Goal: Information Seeking & Learning: Find contact information

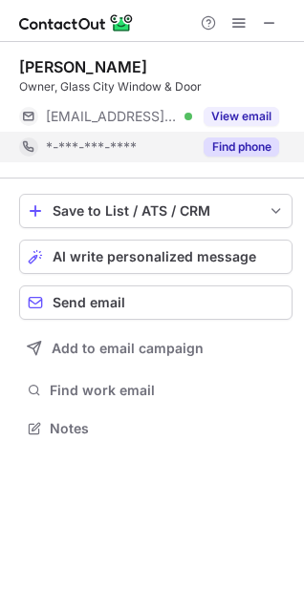
scroll to position [9, 9]
click at [262, 151] on button "Find phone" at bounding box center [240, 146] width 75 height 19
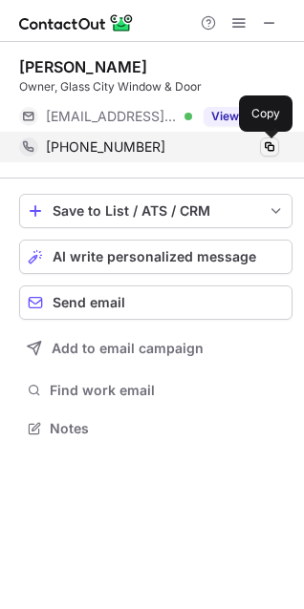
click at [266, 147] on span at bounding box center [269, 146] width 15 height 15
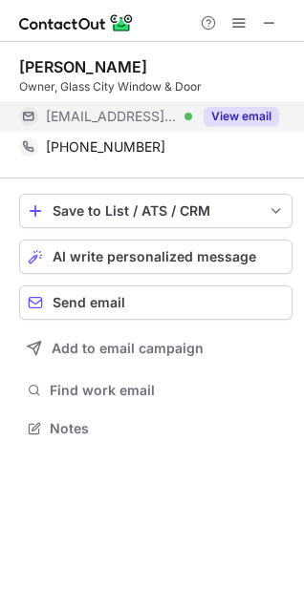
click at [244, 114] on button "View email" at bounding box center [240, 116] width 75 height 19
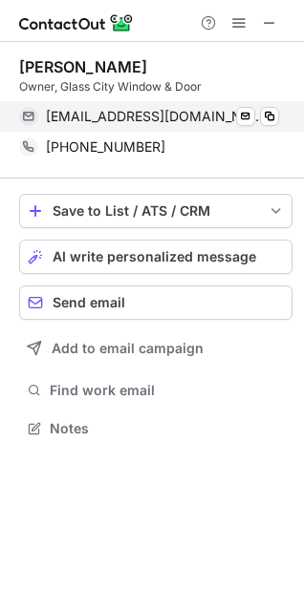
click at [279, 113] on div "tsmith@glasscitywd.com Verified Send email Copy" at bounding box center [149, 116] width 260 height 31
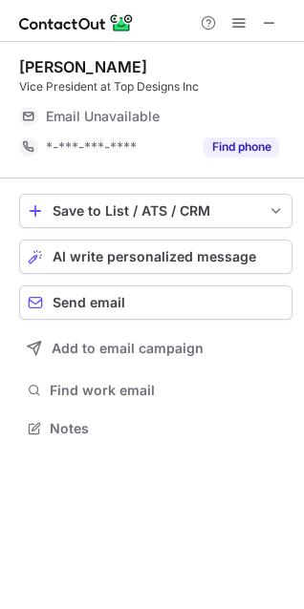
scroll to position [9, 9]
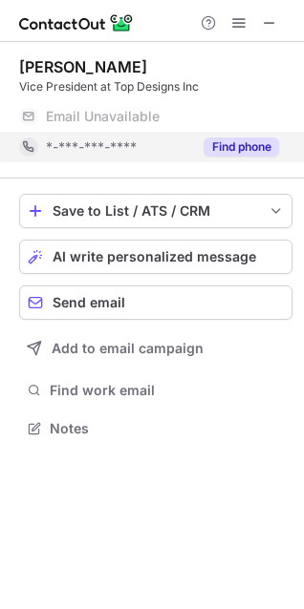
click at [219, 148] on button "Find phone" at bounding box center [240, 146] width 75 height 19
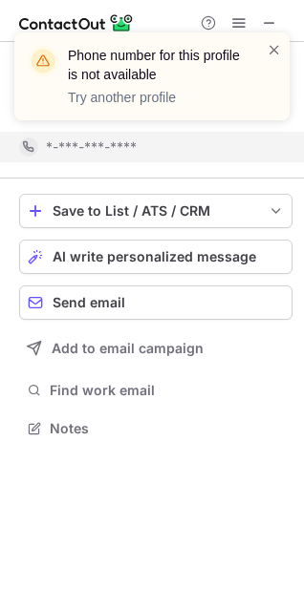
scroll to position [384, 304]
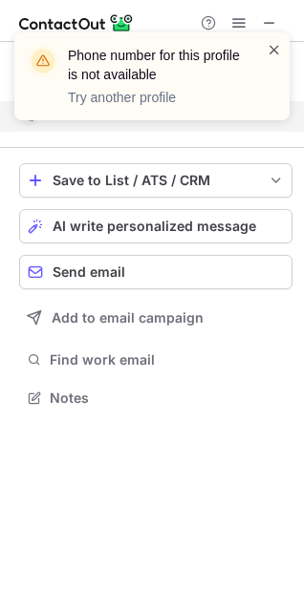
click at [272, 55] on span at bounding box center [273, 49] width 15 height 19
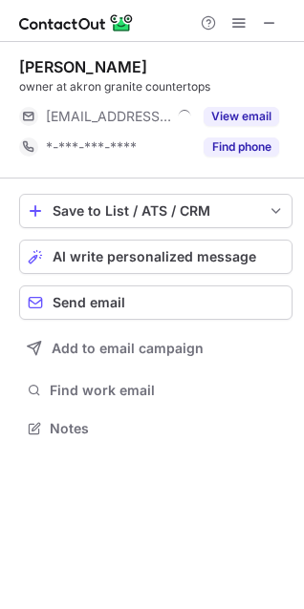
scroll to position [414, 304]
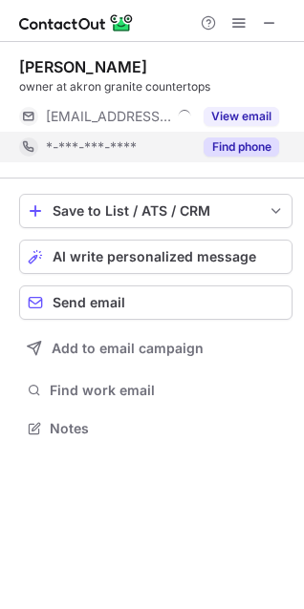
click at [234, 147] on button "Find phone" at bounding box center [240, 146] width 75 height 19
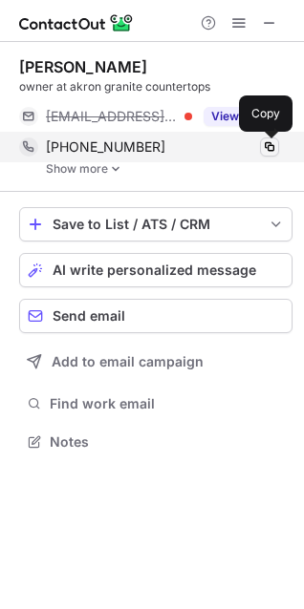
click at [266, 147] on span at bounding box center [269, 146] width 15 height 15
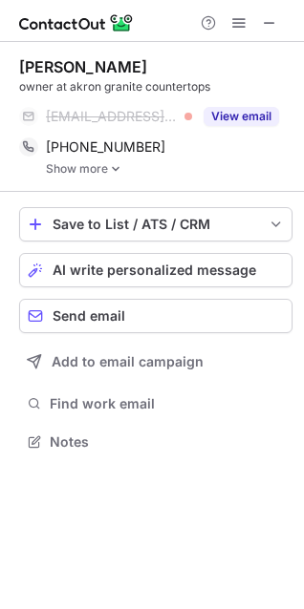
click at [99, 169] on link "Show more" at bounding box center [169, 168] width 246 height 13
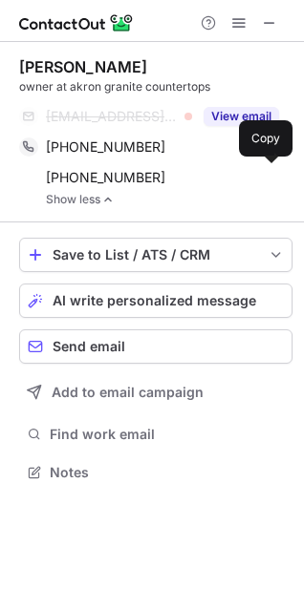
scroll to position [10, 9]
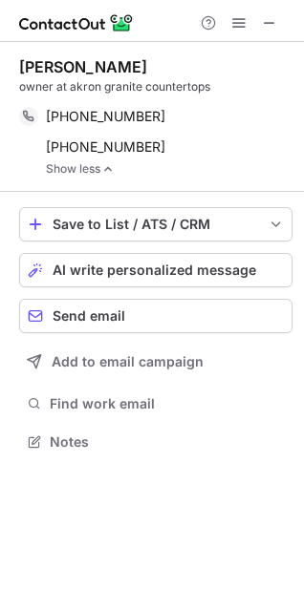
click at [270, 174] on link "Show less" at bounding box center [169, 168] width 246 height 13
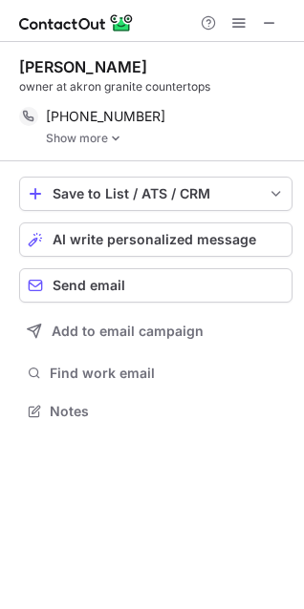
scroll to position [397, 304]
click at [110, 146] on div "Kemal Sabic owner at akron granite countertops +13306976767 Copy Show more" at bounding box center [155, 101] width 273 height 119
click at [80, 135] on link "Show more" at bounding box center [169, 138] width 246 height 13
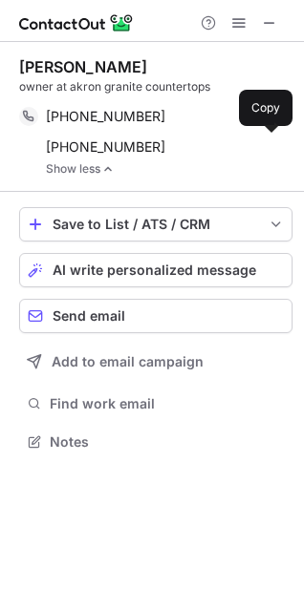
scroll to position [428, 304]
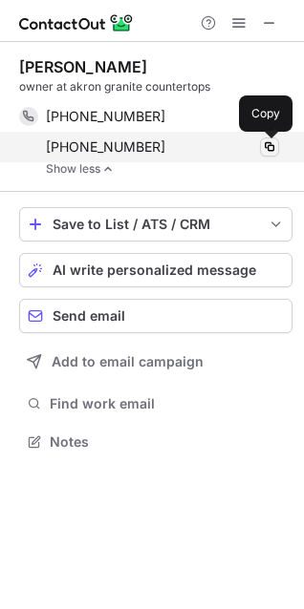
click at [262, 143] on span at bounding box center [269, 146] width 15 height 15
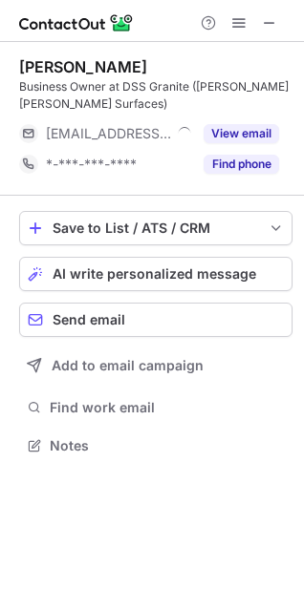
scroll to position [431, 304]
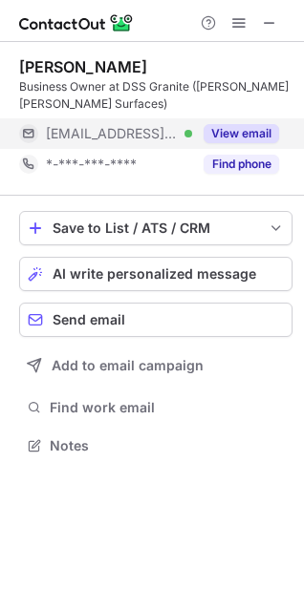
click at [235, 130] on button "View email" at bounding box center [240, 133] width 75 height 19
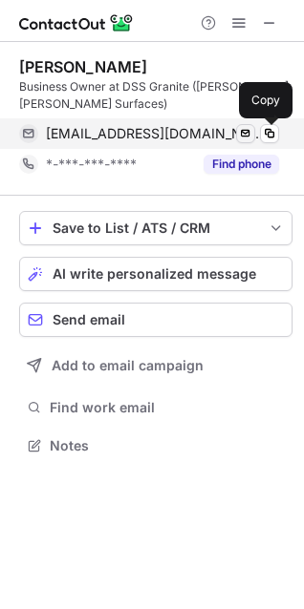
drag, startPoint x: 266, startPoint y: 133, endPoint x: 243, endPoint y: 132, distance: 22.9
click at [267, 133] on span at bounding box center [269, 133] width 15 height 15
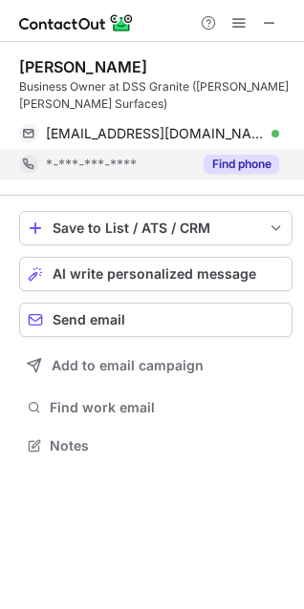
click at [225, 153] on div "Find phone" at bounding box center [235, 164] width 87 height 31
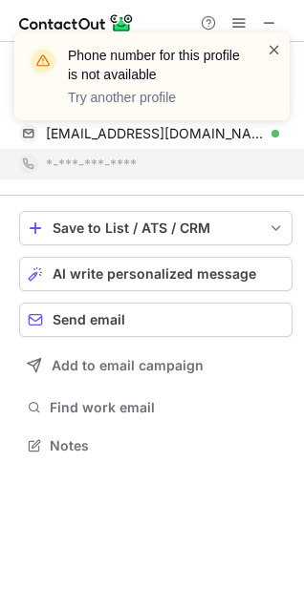
click at [279, 50] on span at bounding box center [273, 49] width 15 height 19
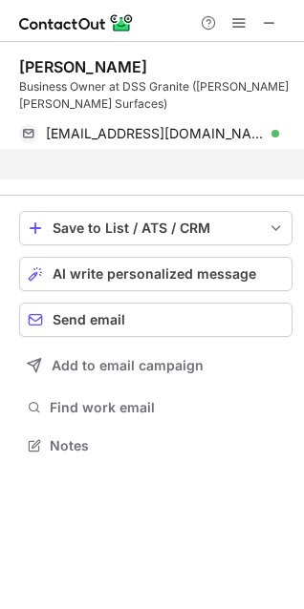
scroll to position [401, 304]
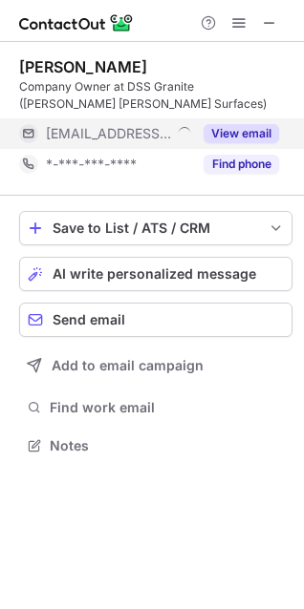
scroll to position [431, 304]
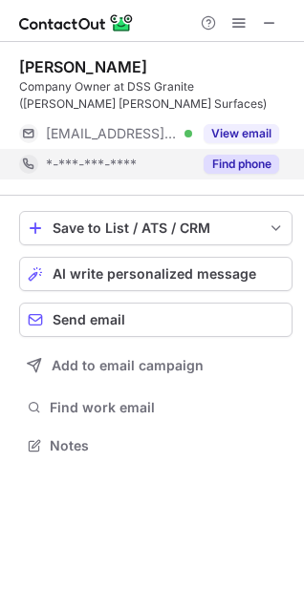
click at [252, 160] on button "Find phone" at bounding box center [240, 164] width 75 height 19
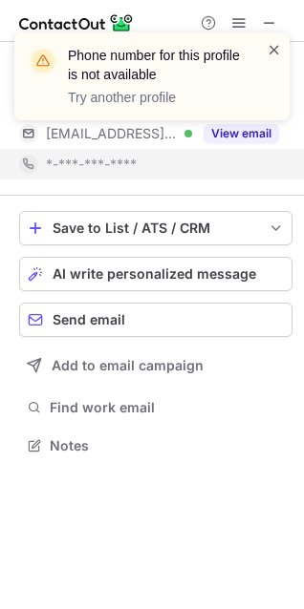
click at [276, 45] on span at bounding box center [273, 49] width 15 height 19
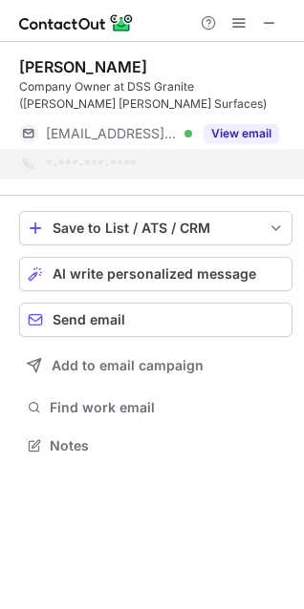
click at [242, 129] on div "Phone number for this profile is not available Try another profile" at bounding box center [151, 83] width 305 height 141
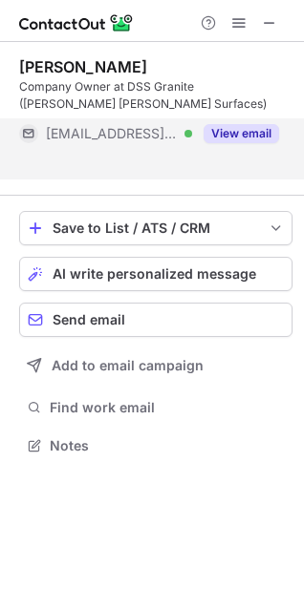
scroll to position [401, 304]
click at [240, 135] on button "View email" at bounding box center [240, 133] width 75 height 19
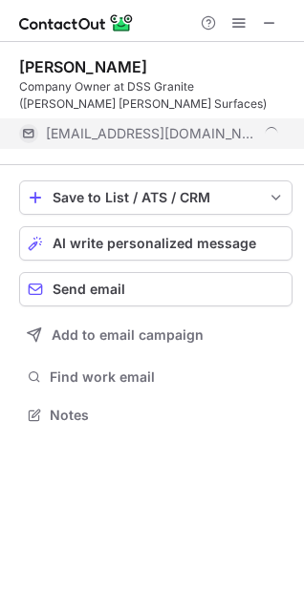
scroll to position [431, 304]
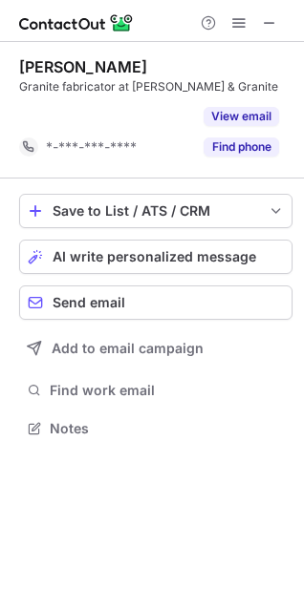
scroll to position [384, 304]
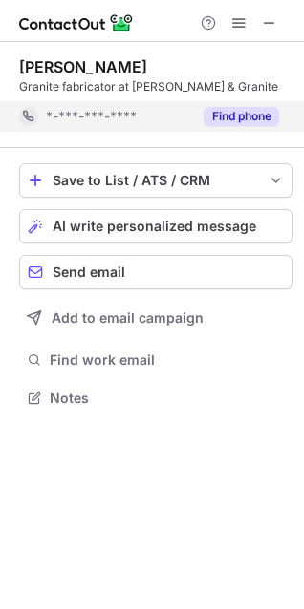
click at [250, 120] on button "Find phone" at bounding box center [240, 116] width 75 height 19
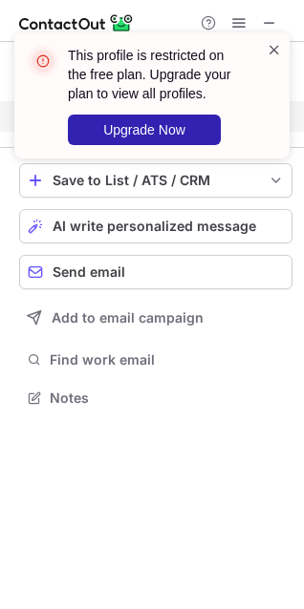
click at [279, 44] on span at bounding box center [273, 49] width 15 height 19
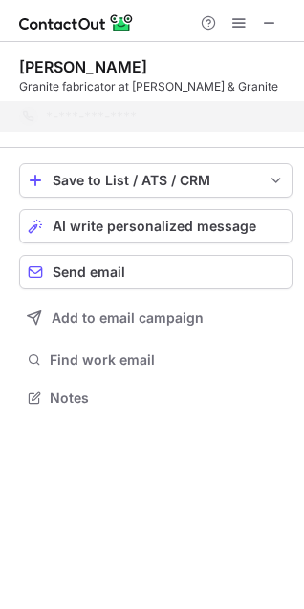
click at [240, 21] on div "This profile is restricted on the free plan. Upgrade your plan to view all prof…" at bounding box center [151, 102] width 305 height 179
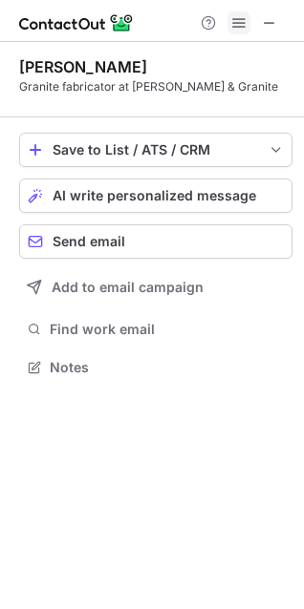
click at [240, 25] on span at bounding box center [238, 22] width 15 height 15
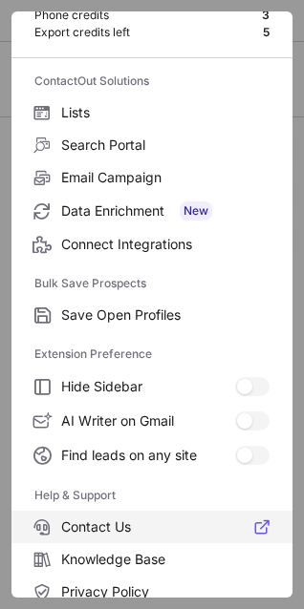
scroll to position [185, 0]
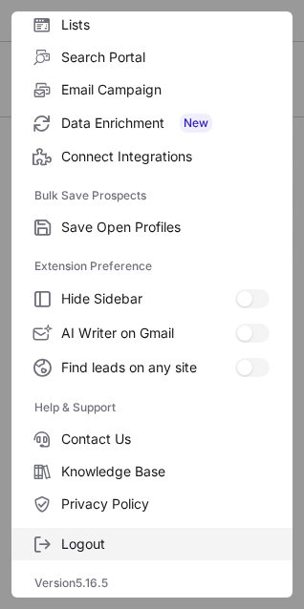
click at [88, 536] on span "Logout" at bounding box center [165, 544] width 208 height 17
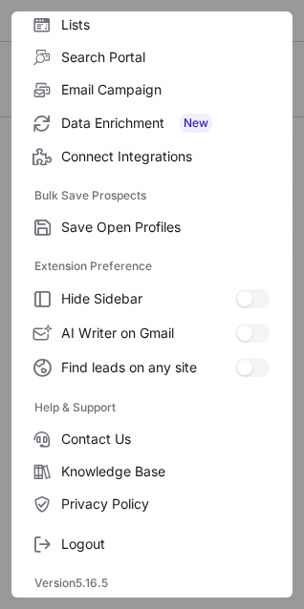
scroll to position [10, 9]
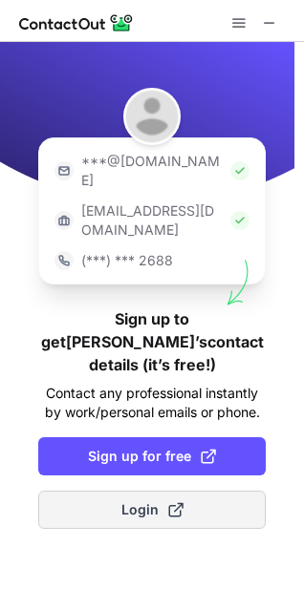
click at [128, 491] on button "Login" at bounding box center [151, 510] width 227 height 38
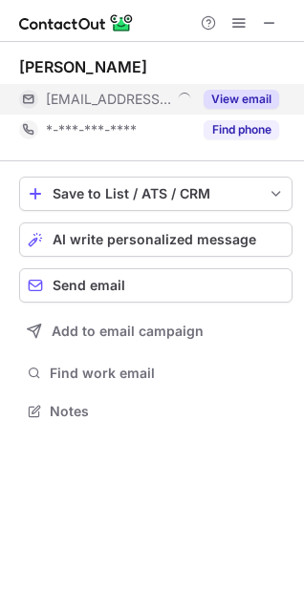
scroll to position [397, 304]
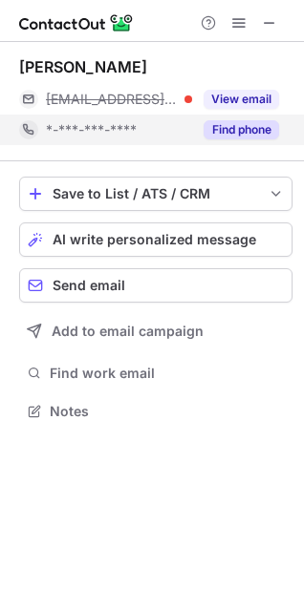
click at [224, 126] on button "Find phone" at bounding box center [240, 129] width 75 height 19
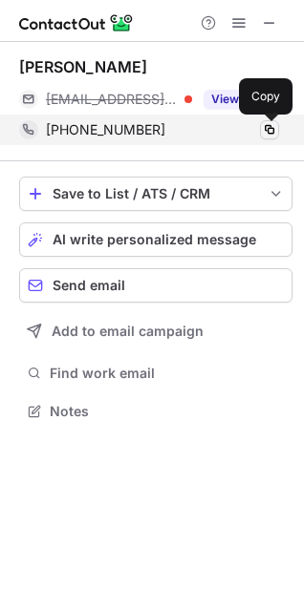
click at [263, 124] on span at bounding box center [269, 129] width 15 height 15
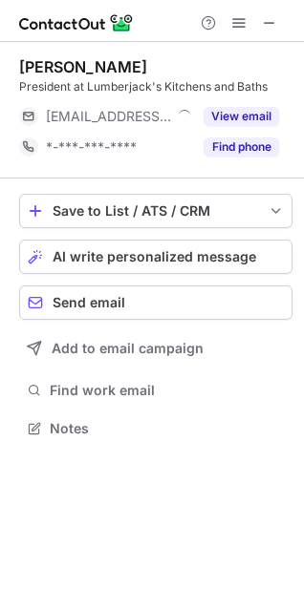
scroll to position [9, 9]
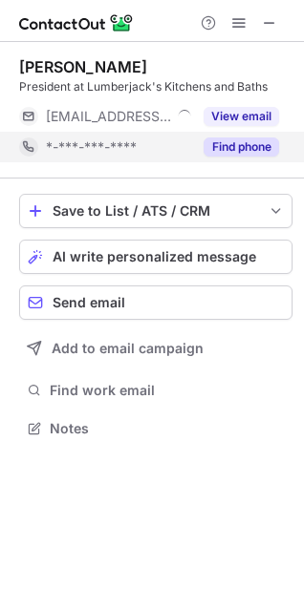
click at [226, 143] on button "Find phone" at bounding box center [240, 146] width 75 height 19
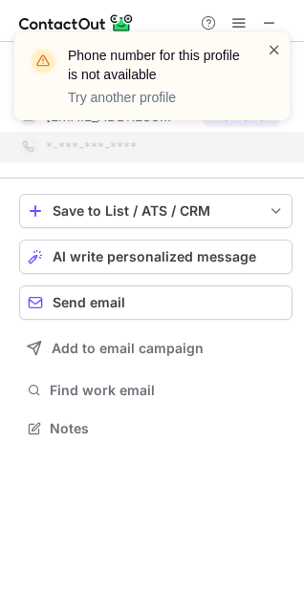
click at [274, 56] on span at bounding box center [273, 49] width 15 height 19
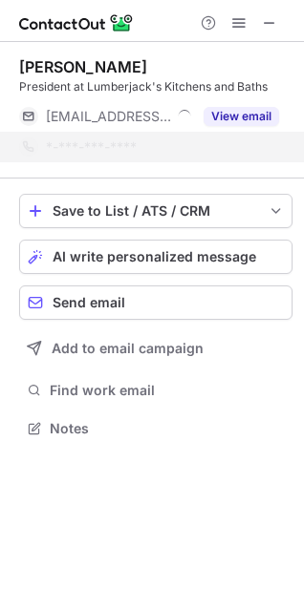
click at [275, 53] on span at bounding box center [273, 49] width 15 height 19
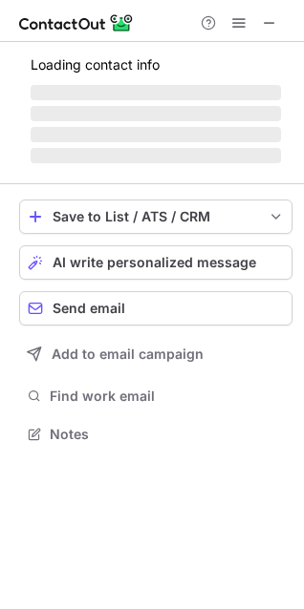
scroll to position [506, 304]
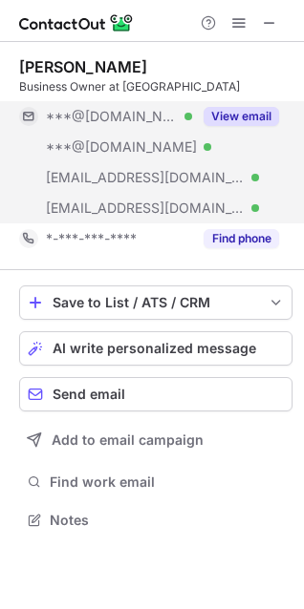
click at [247, 120] on button "View email" at bounding box center [240, 116] width 75 height 19
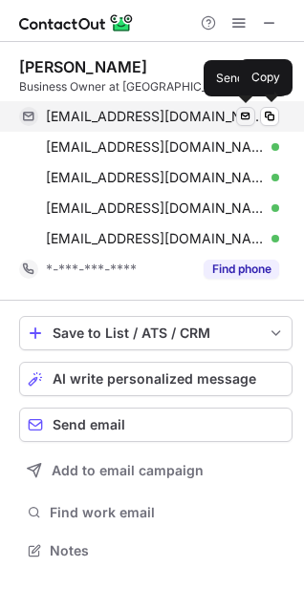
scroll to position [537, 304]
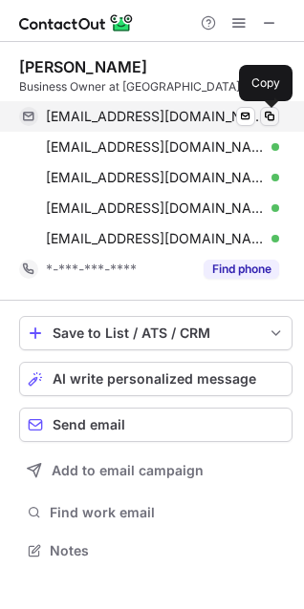
click at [270, 117] on span at bounding box center [269, 116] width 15 height 15
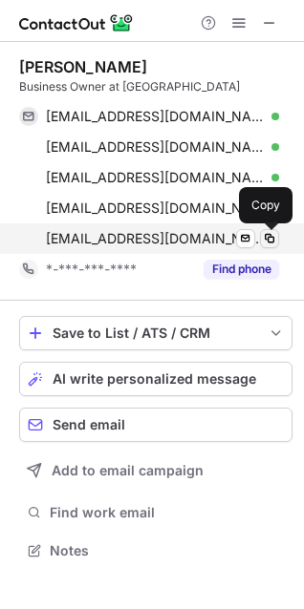
click at [266, 240] on span at bounding box center [269, 238] width 15 height 15
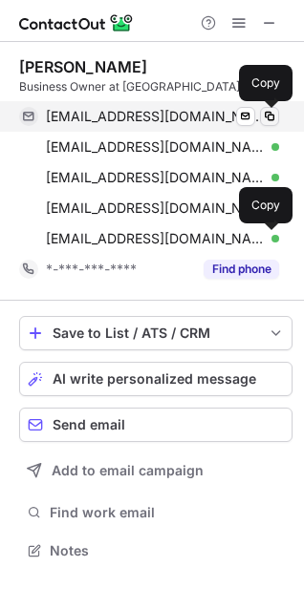
click at [274, 121] on span at bounding box center [269, 116] width 15 height 15
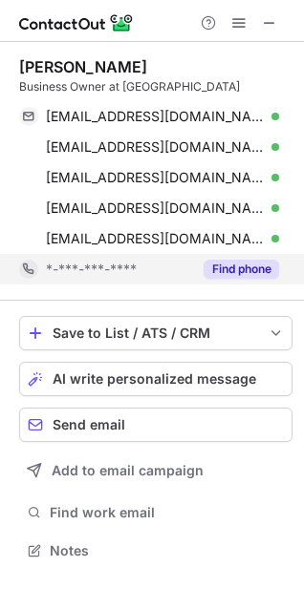
click at [242, 277] on button "Find phone" at bounding box center [240, 269] width 75 height 19
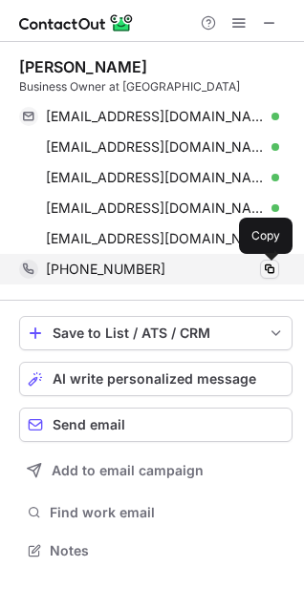
click at [269, 276] on span at bounding box center [269, 269] width 15 height 15
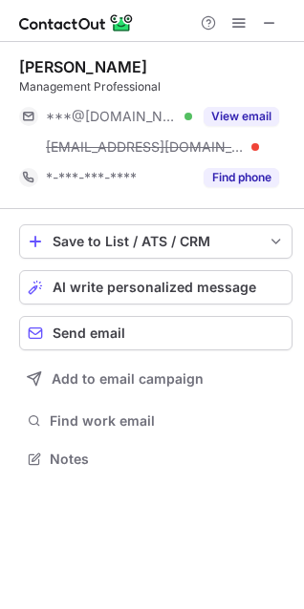
scroll to position [445, 304]
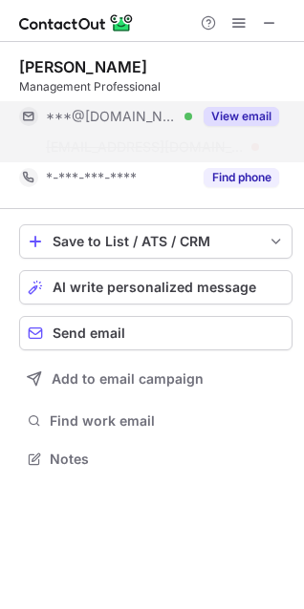
click at [230, 131] on div "***@gmail.com Verified ***@stonecenterofdayton.com View email" at bounding box center [155, 131] width 273 height 61
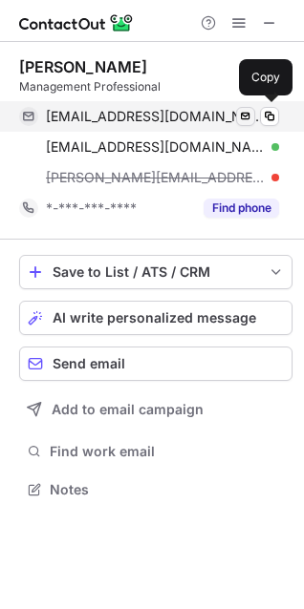
scroll to position [475, 304]
click at [278, 113] on button at bounding box center [269, 116] width 19 height 19
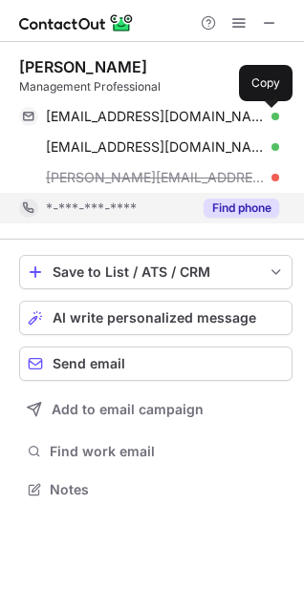
click at [243, 209] on button "Find phone" at bounding box center [240, 208] width 75 height 19
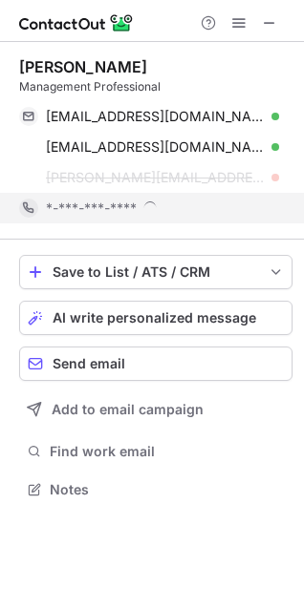
scroll to position [10, 9]
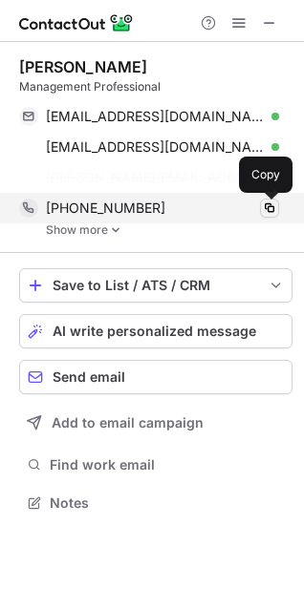
click at [272, 210] on span at bounding box center [269, 207] width 15 height 15
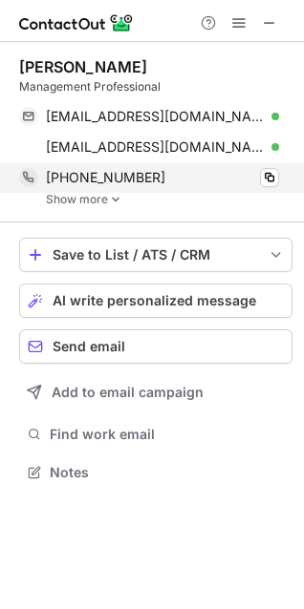
scroll to position [458, 304]
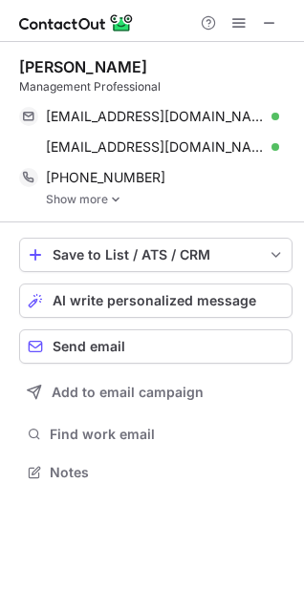
click at [106, 199] on link "Show more" at bounding box center [169, 199] width 246 height 13
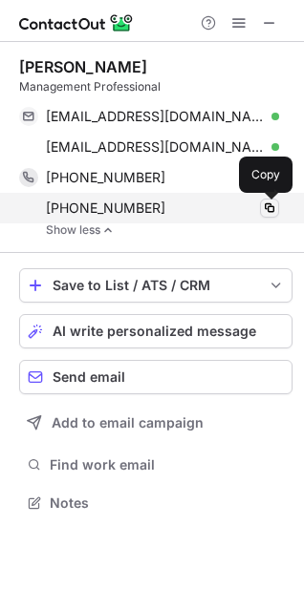
click at [274, 207] on span at bounding box center [269, 207] width 15 height 15
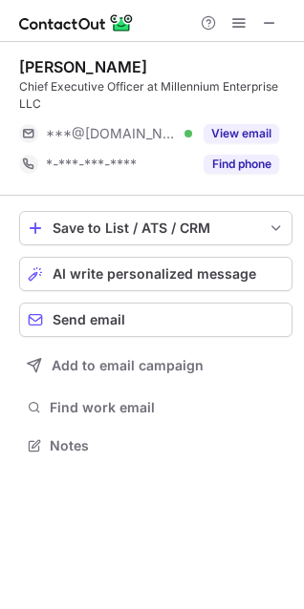
scroll to position [431, 304]
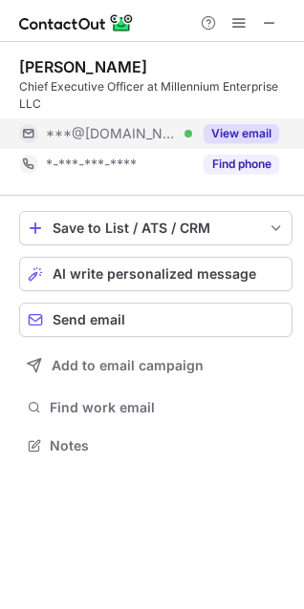
click at [233, 128] on button "View email" at bounding box center [240, 133] width 75 height 19
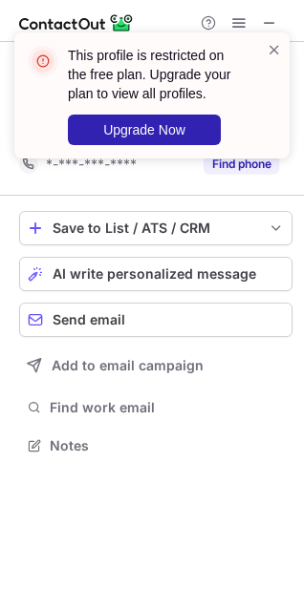
click at [282, 53] on div "This profile is restricted on the free plan. Upgrade your plan to view all prof…" at bounding box center [151, 95] width 275 height 126
click at [272, 50] on span at bounding box center [273, 49] width 15 height 19
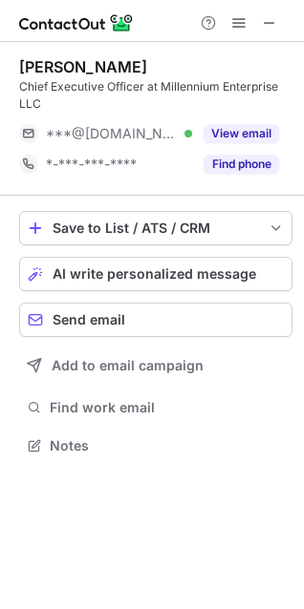
click at [235, 24] on div "This profile is restricted on the free plan. Upgrade your plan to view all prof…" at bounding box center [151, 102] width 305 height 179
click at [240, 23] on div "This profile is restricted on the free plan. Upgrade your plan to view all prof…" at bounding box center [151, 32] width 305 height 38
click at [240, 23] on span at bounding box center [238, 22] width 15 height 15
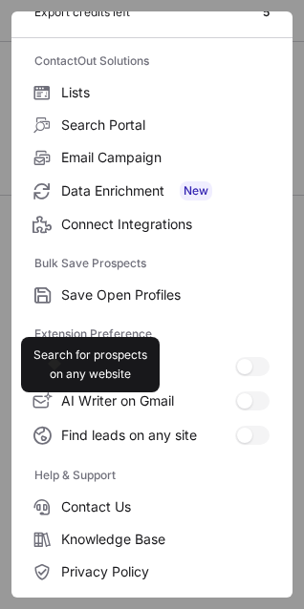
scroll to position [185, 0]
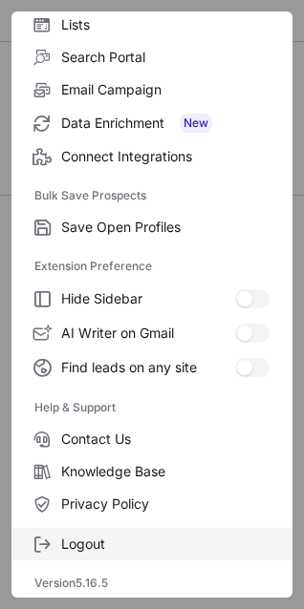
click at [105, 537] on span "Logout" at bounding box center [165, 544] width 208 height 17
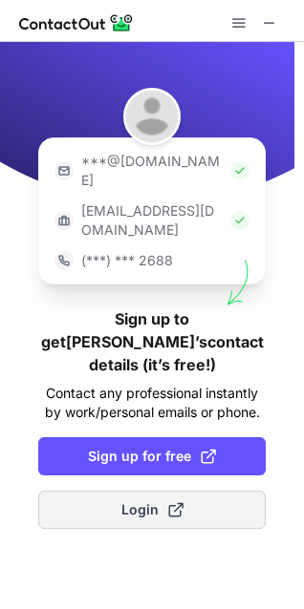
click at [120, 491] on button "Login" at bounding box center [151, 510] width 227 height 38
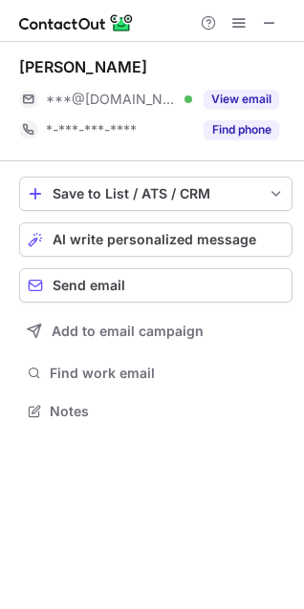
scroll to position [397, 304]
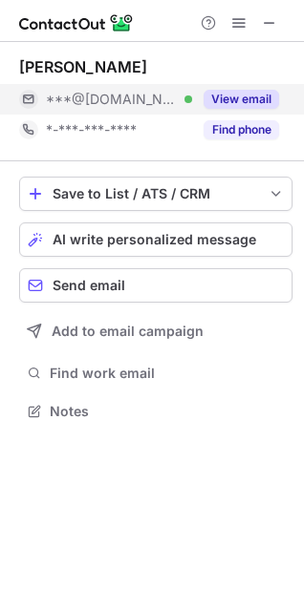
click at [232, 99] on button "View email" at bounding box center [240, 99] width 75 height 19
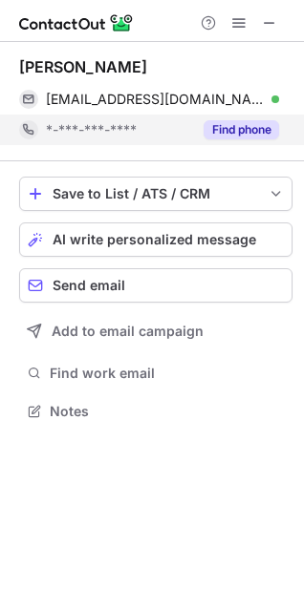
click at [246, 122] on button "Find phone" at bounding box center [240, 129] width 75 height 19
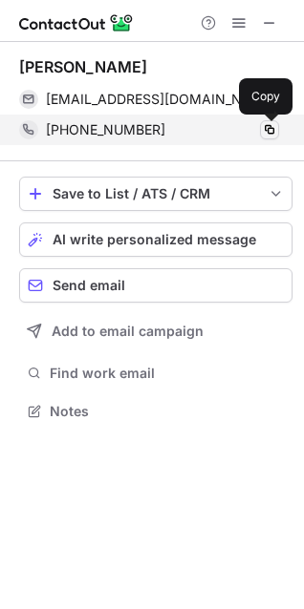
click at [277, 132] on button at bounding box center [269, 129] width 19 height 19
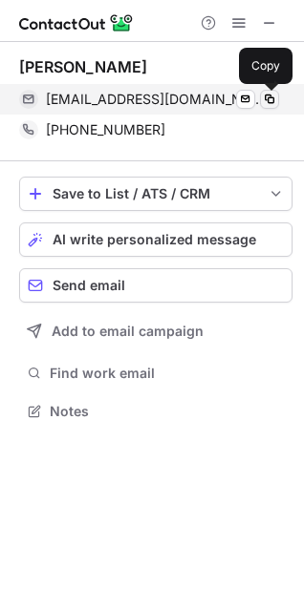
click at [273, 105] on span at bounding box center [269, 99] width 15 height 15
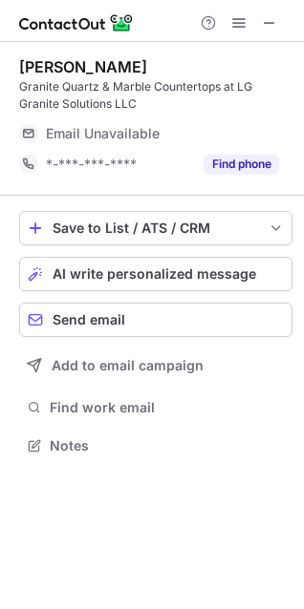
scroll to position [431, 304]
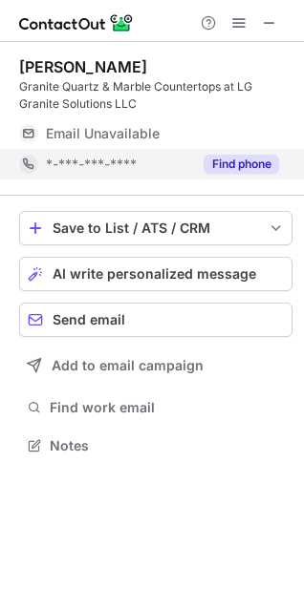
click at [237, 163] on button "Find phone" at bounding box center [240, 164] width 75 height 19
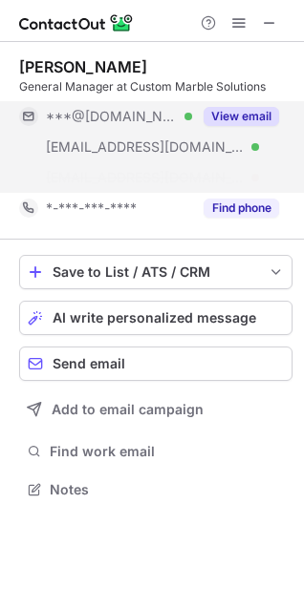
scroll to position [445, 304]
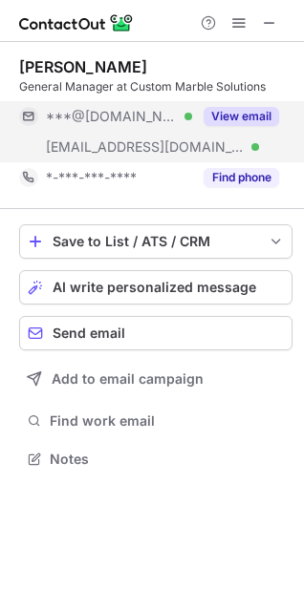
click at [262, 113] on button "View email" at bounding box center [240, 116] width 75 height 19
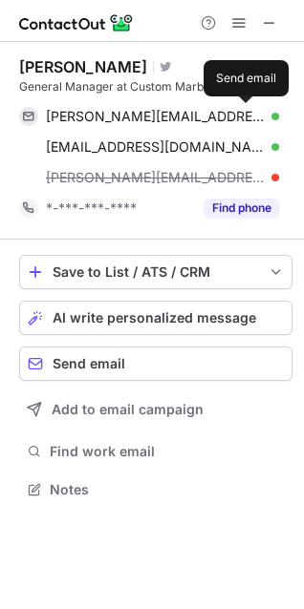
scroll to position [475, 304]
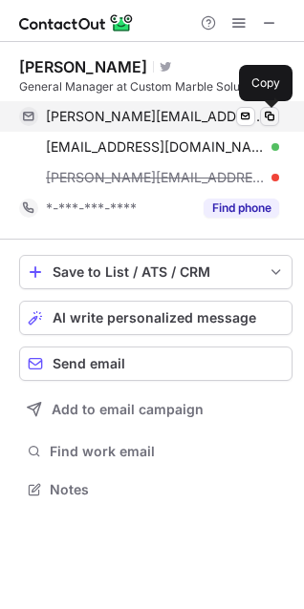
click at [269, 118] on span at bounding box center [269, 116] width 15 height 15
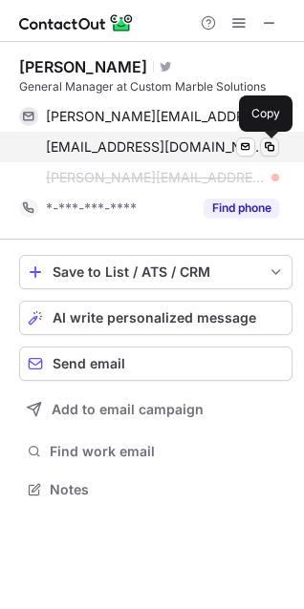
click at [268, 146] on span at bounding box center [269, 146] width 15 height 15
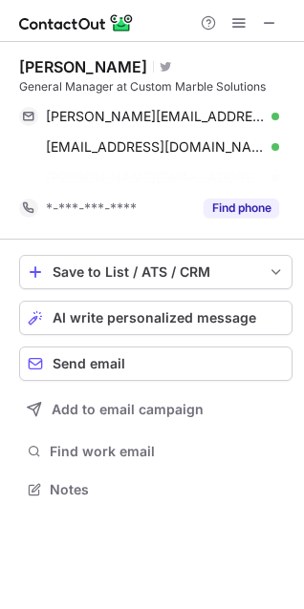
scroll to position [445, 304]
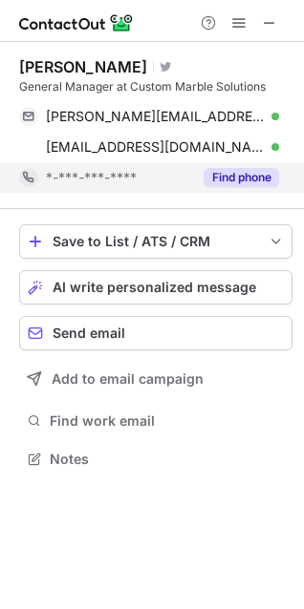
click at [231, 175] on button "Find phone" at bounding box center [240, 177] width 75 height 19
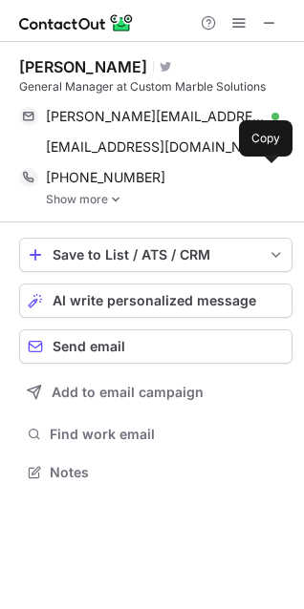
scroll to position [458, 304]
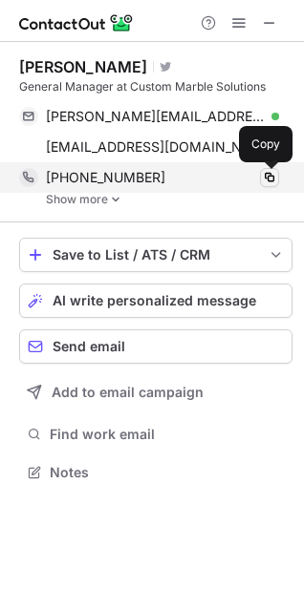
click at [268, 178] on span at bounding box center [269, 177] width 15 height 15
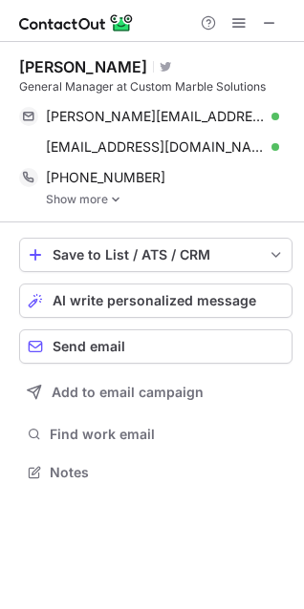
click at [90, 196] on link "Show more" at bounding box center [169, 199] width 246 height 13
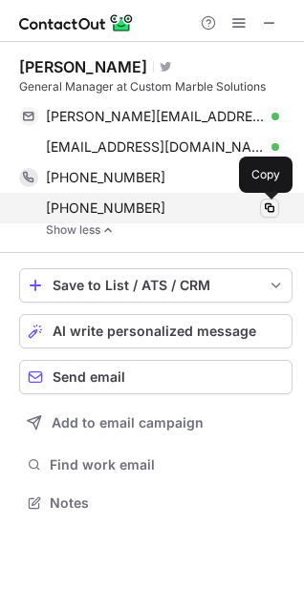
click at [270, 207] on span at bounding box center [269, 207] width 15 height 15
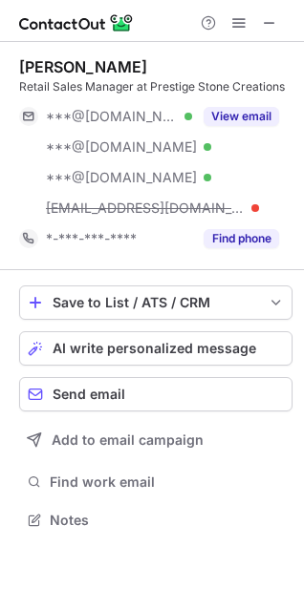
scroll to position [506, 304]
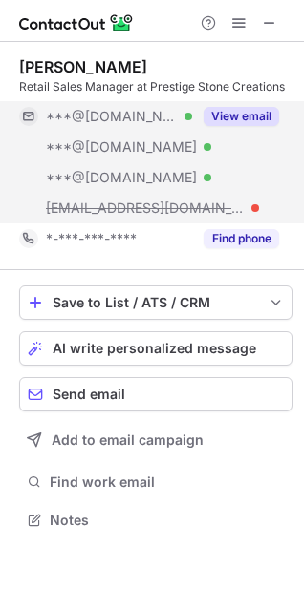
click at [246, 107] on button "View email" at bounding box center [240, 116] width 75 height 19
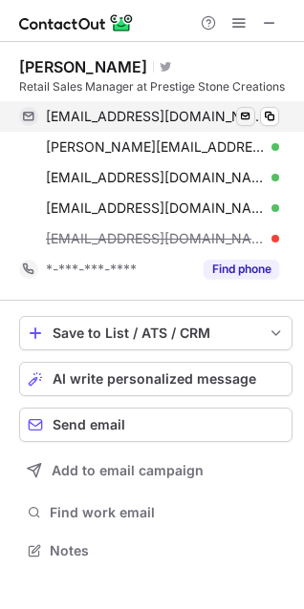
scroll to position [537, 304]
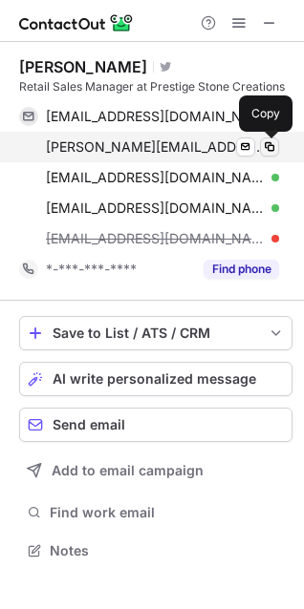
click at [268, 148] on span at bounding box center [269, 146] width 15 height 15
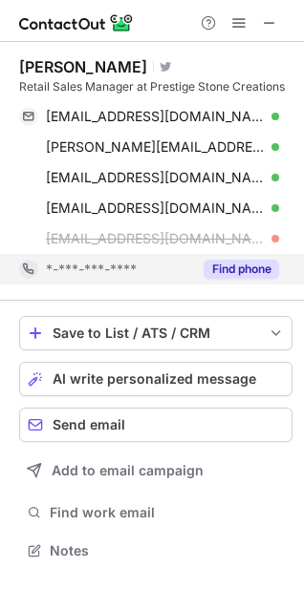
click at [225, 267] on button "Find phone" at bounding box center [240, 269] width 75 height 19
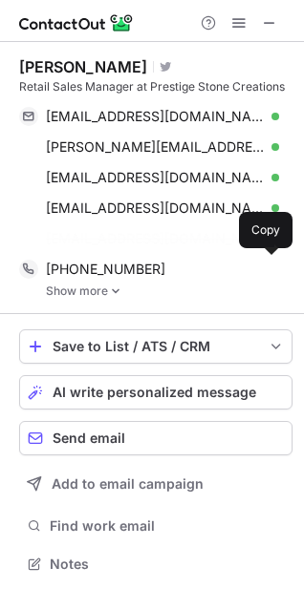
scroll to position [519, 304]
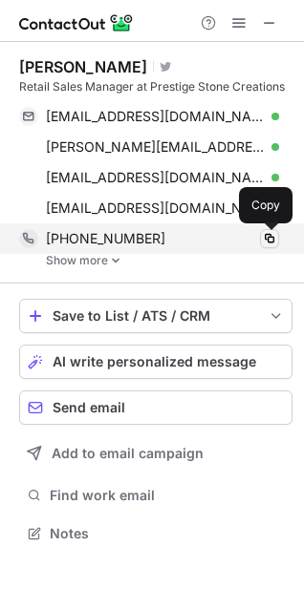
click at [271, 236] on span at bounding box center [269, 238] width 15 height 15
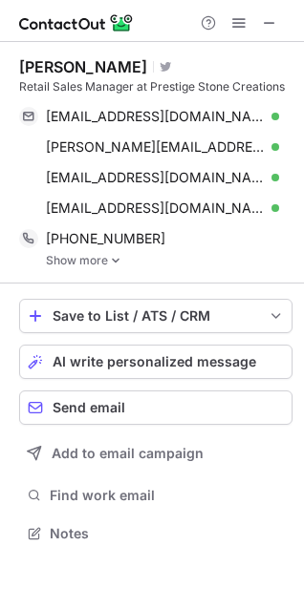
click at [54, 284] on div "Save to List / ATS / CRM List Select Lever Connect Greenhouse Connect Salesforc…" at bounding box center [155, 423] width 273 height 279
click at [68, 266] on link "Show more" at bounding box center [169, 260] width 246 height 13
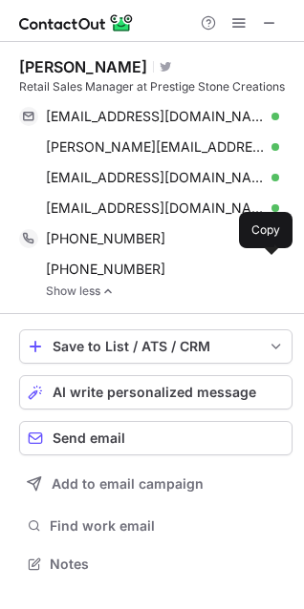
scroll to position [550, 304]
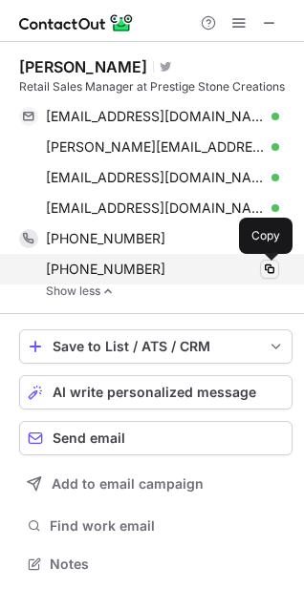
click at [274, 271] on span at bounding box center [269, 269] width 15 height 15
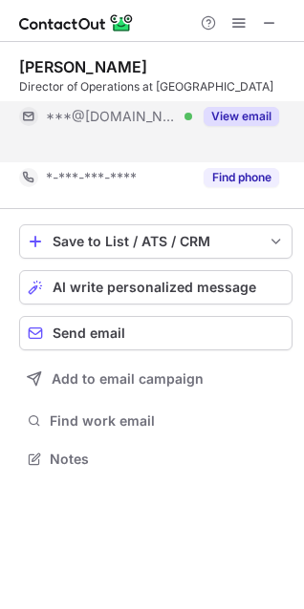
scroll to position [414, 304]
click at [242, 116] on button "View email" at bounding box center [240, 116] width 75 height 19
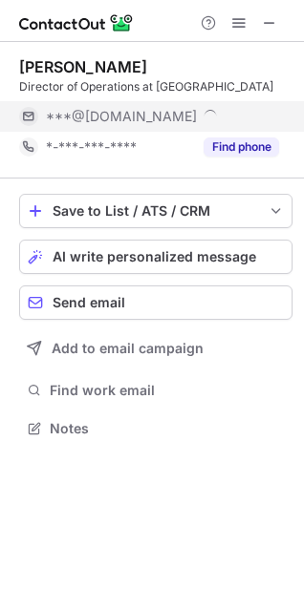
scroll to position [445, 304]
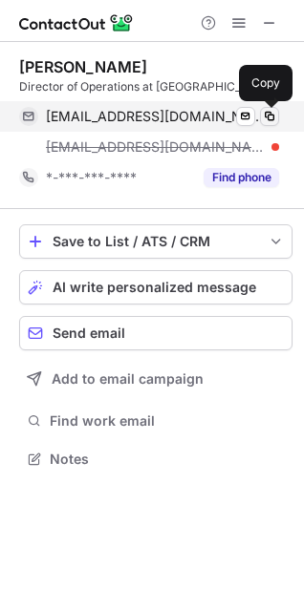
click at [270, 120] on span at bounding box center [269, 116] width 15 height 15
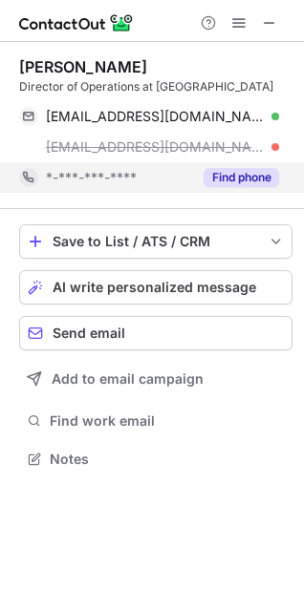
click at [258, 177] on button "Find phone" at bounding box center [240, 177] width 75 height 19
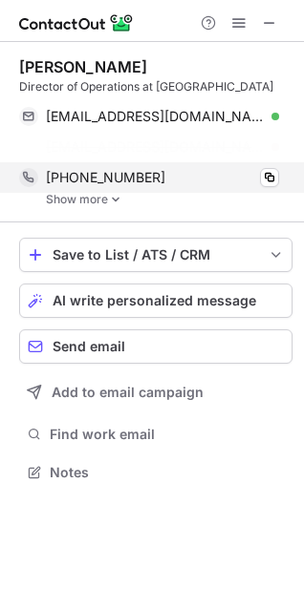
scroll to position [428, 304]
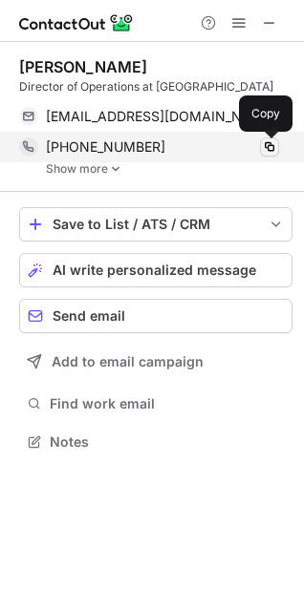
click at [270, 143] on span at bounding box center [269, 146] width 15 height 15
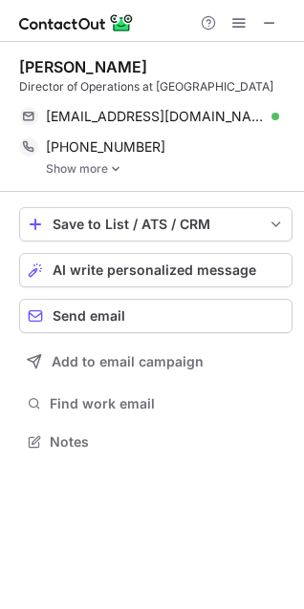
click at [74, 168] on link "Show more" at bounding box center [169, 168] width 246 height 13
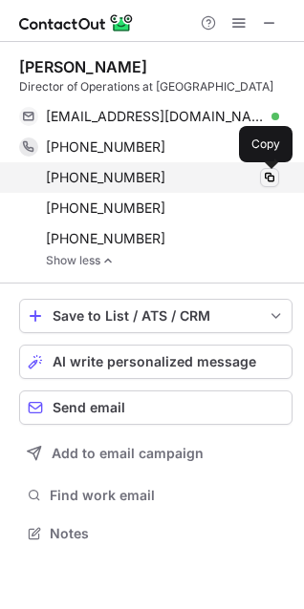
click at [268, 178] on span at bounding box center [269, 177] width 15 height 15
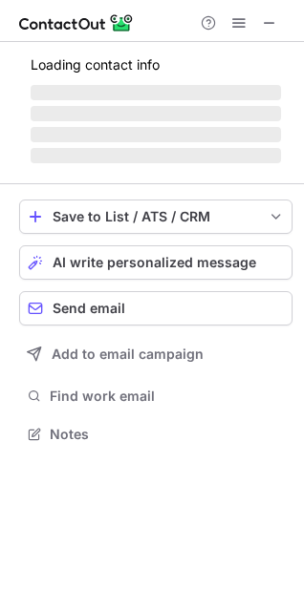
scroll to position [9, 9]
